Goal: Task Accomplishment & Management: Use online tool/utility

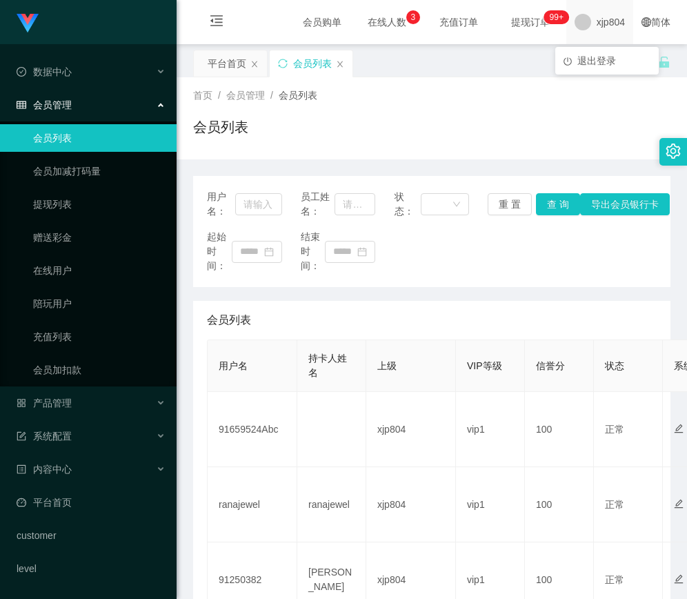
click at [604, 22] on span "xjp804" at bounding box center [611, 22] width 28 height 44
click at [595, 60] on span "退出登录" at bounding box center [597, 60] width 39 height 11
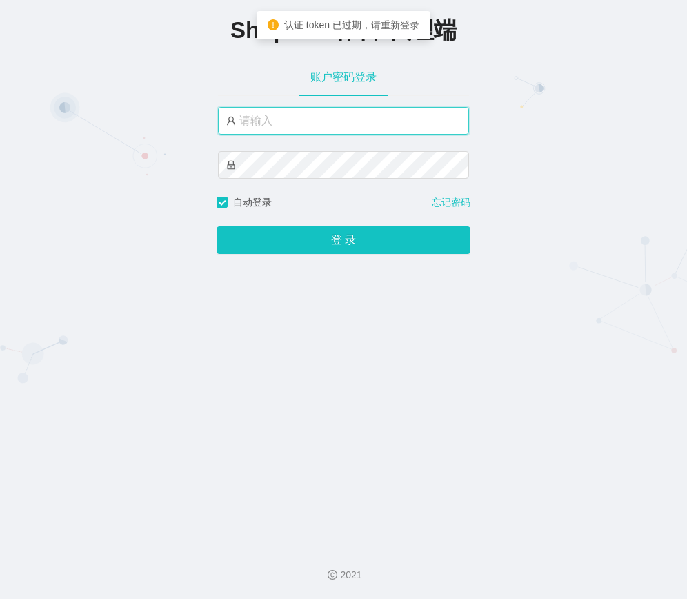
click at [327, 121] on input "text" at bounding box center [343, 121] width 251 height 28
type input "xjp4"
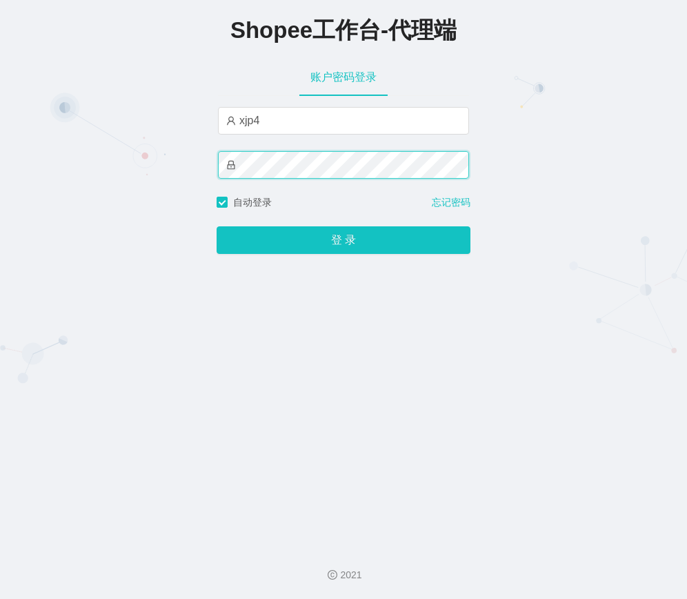
click at [217, 226] on button "登 录" at bounding box center [344, 240] width 254 height 28
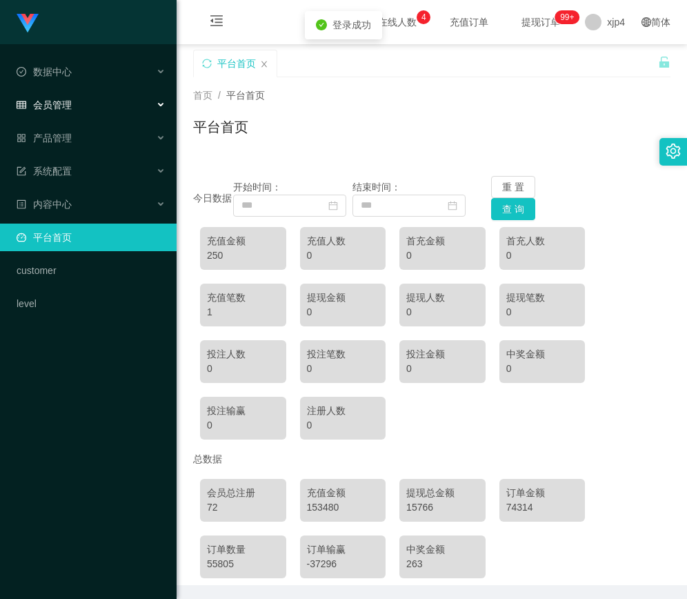
click at [99, 106] on div "会员管理" at bounding box center [88, 105] width 177 height 28
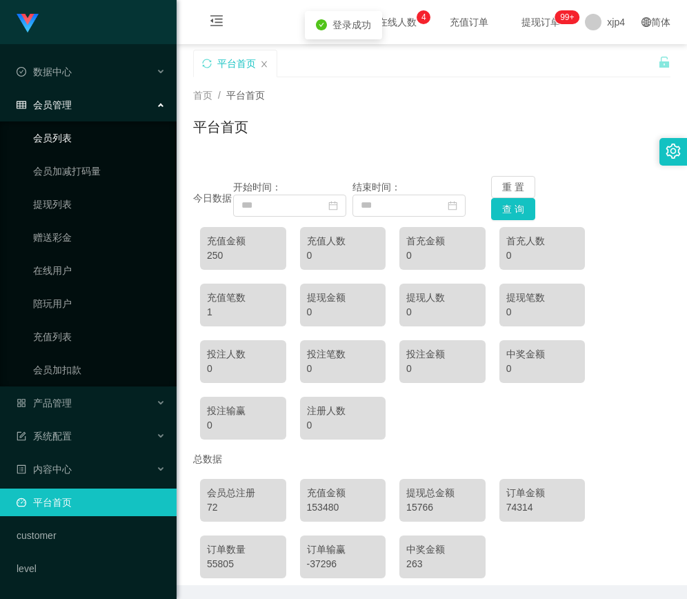
click at [69, 140] on link "会员列表" at bounding box center [99, 138] width 133 height 28
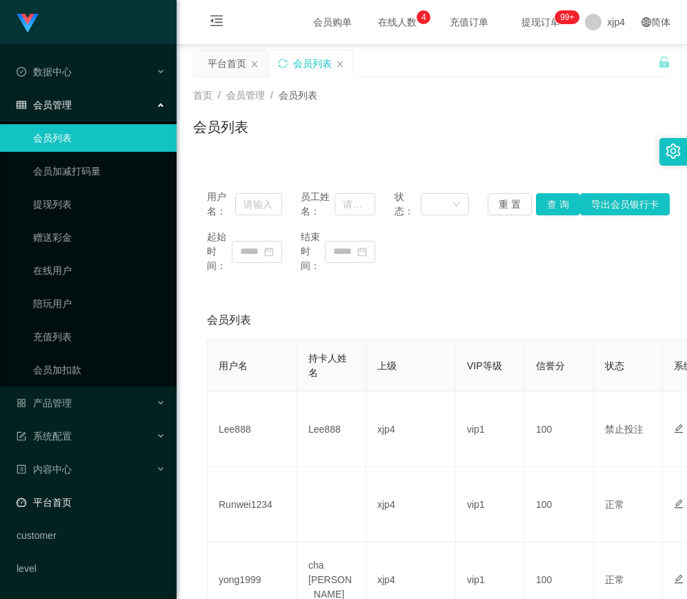
click at [70, 507] on link "平台首页" at bounding box center [91, 503] width 149 height 28
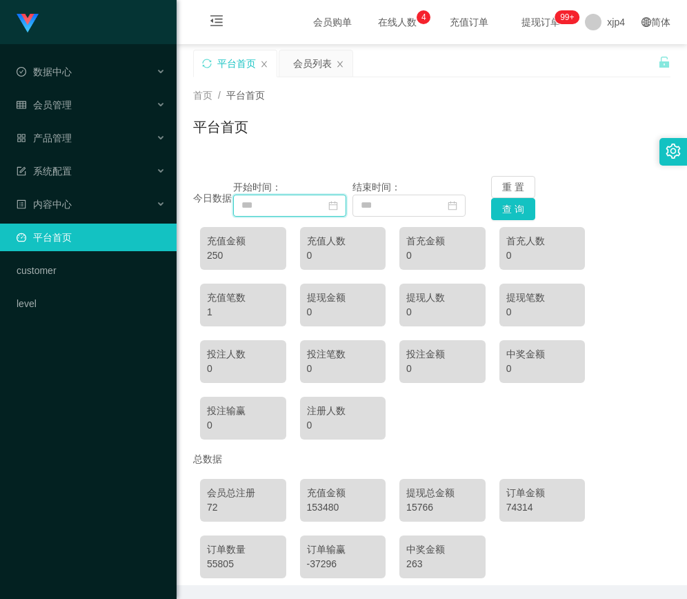
click at [331, 208] on input at bounding box center [289, 206] width 113 height 22
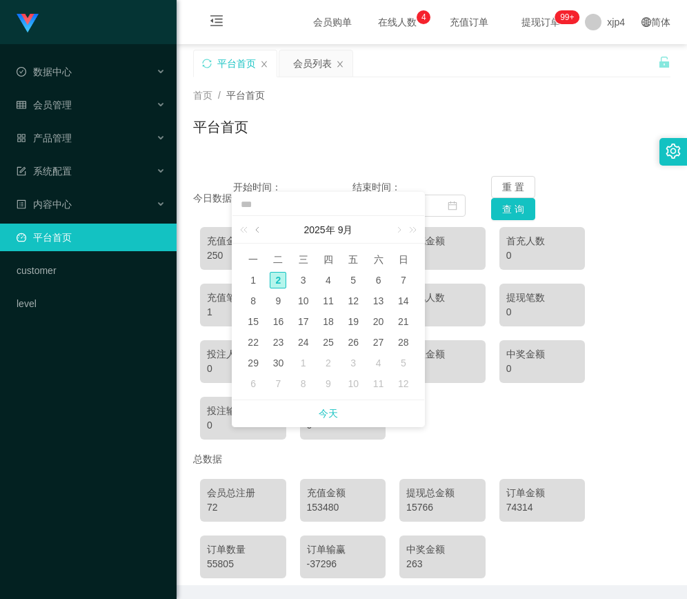
click at [261, 230] on link at bounding box center [259, 230] width 12 height 28
click at [351, 277] on div "1" at bounding box center [353, 280] width 17 height 17
type input "**********"
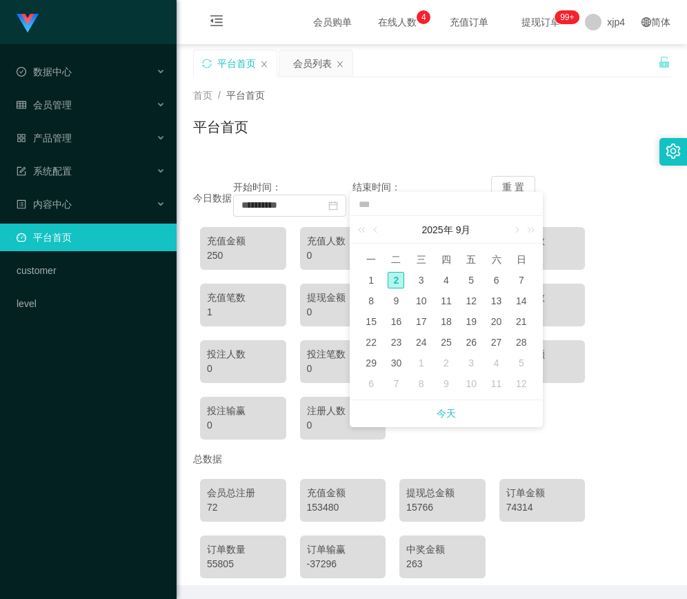
click at [616, 179] on div "**********" at bounding box center [432, 198] width 478 height 44
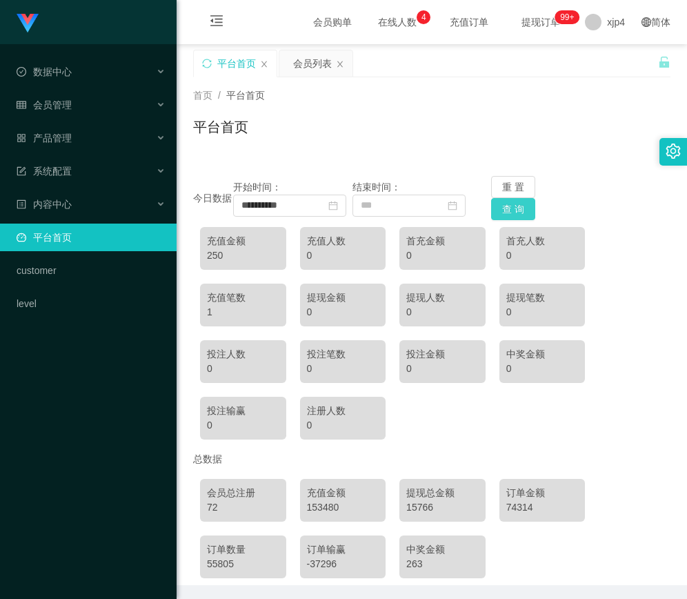
click at [504, 203] on button "查 询" at bounding box center [513, 209] width 44 height 22
